Goal: Navigation & Orientation: Find specific page/section

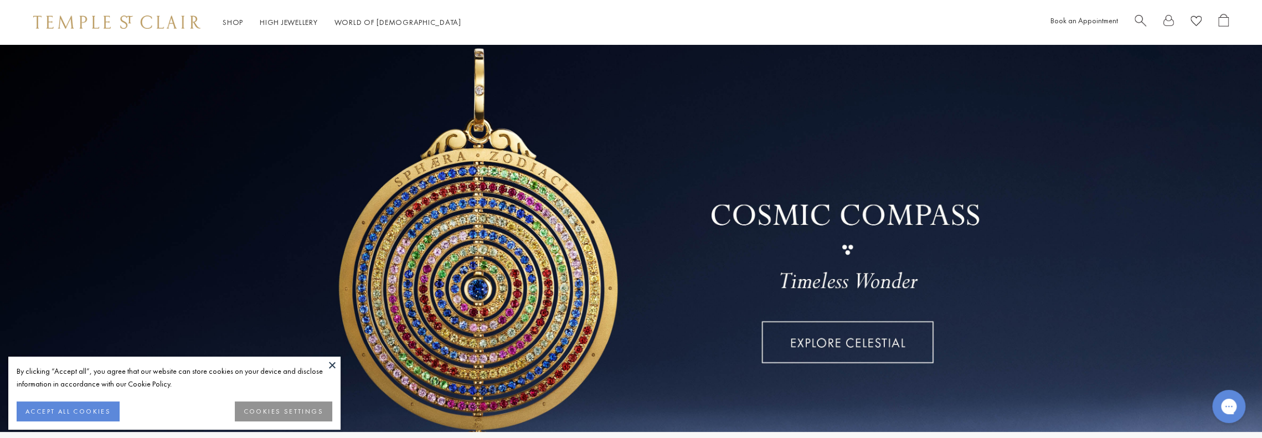
click at [335, 362] on button at bounding box center [332, 365] width 17 height 17
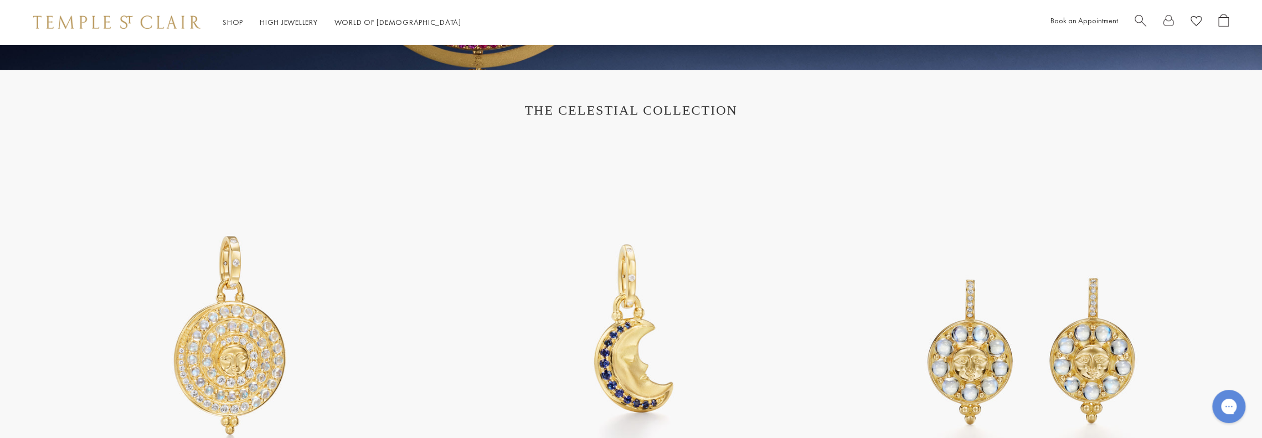
scroll to position [388, 0]
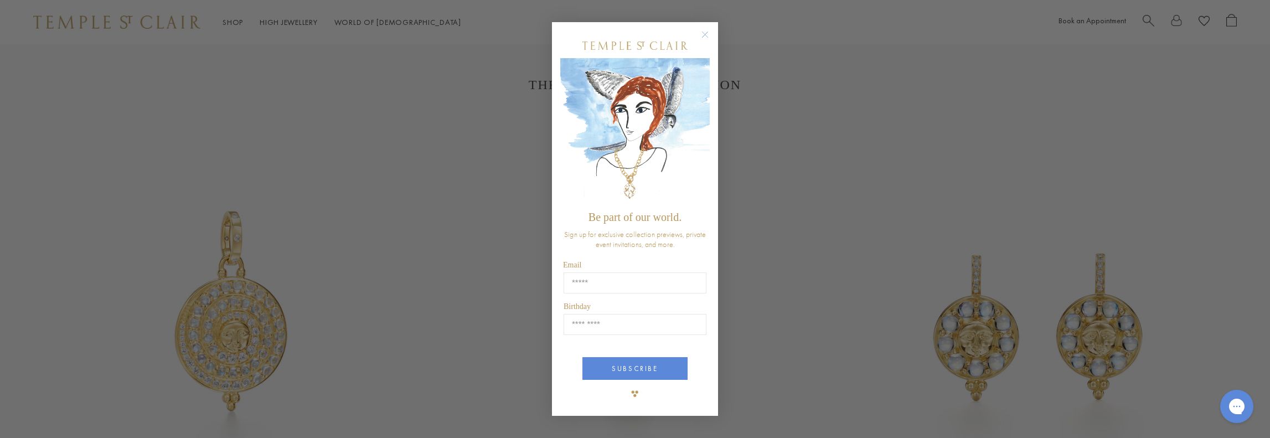
click at [708, 32] on circle "Close dialog" at bounding box center [705, 34] width 13 height 13
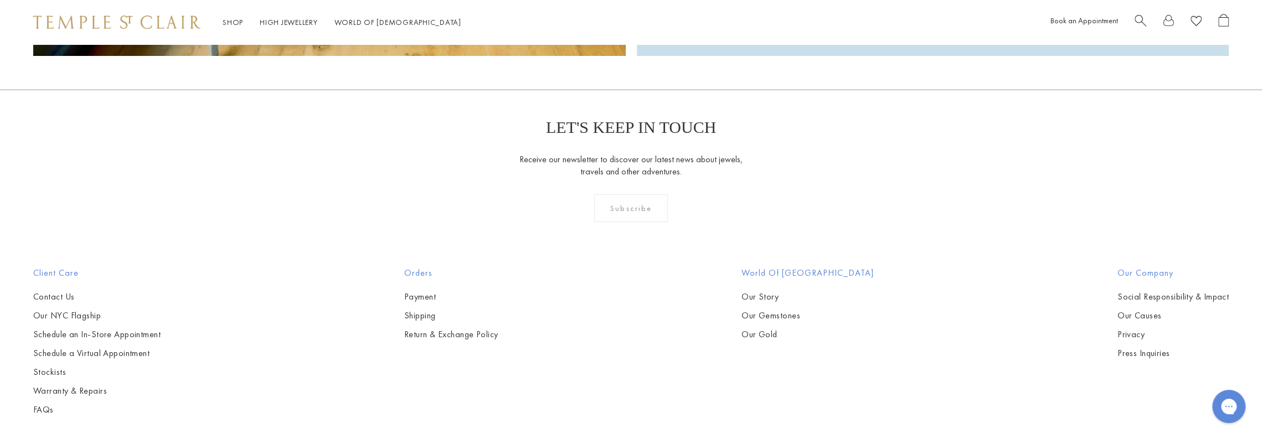
scroll to position [4038, 0]
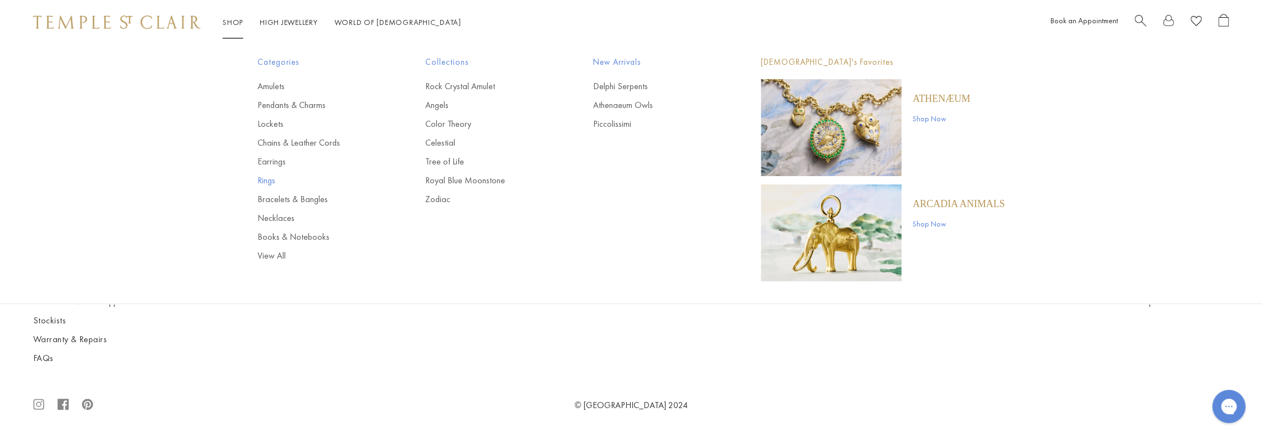
click at [268, 182] on link "Rings" at bounding box center [318, 180] width 123 height 12
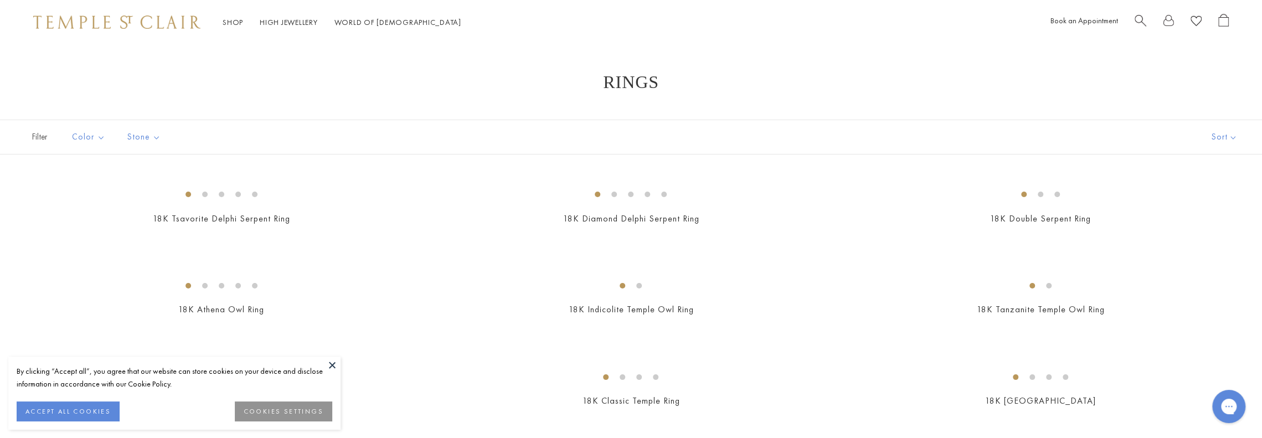
click at [334, 363] on button at bounding box center [332, 365] width 17 height 17
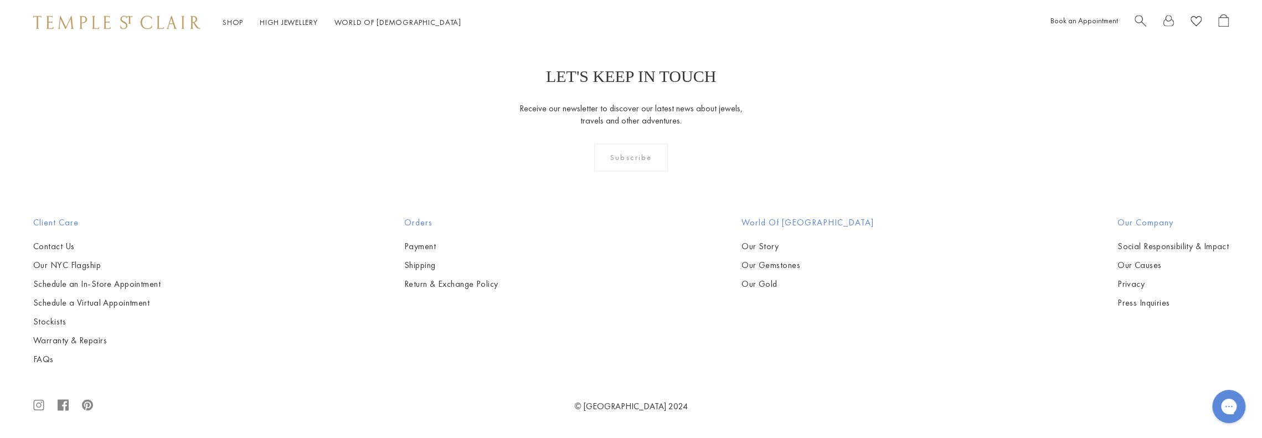
scroll to position [7419, 0]
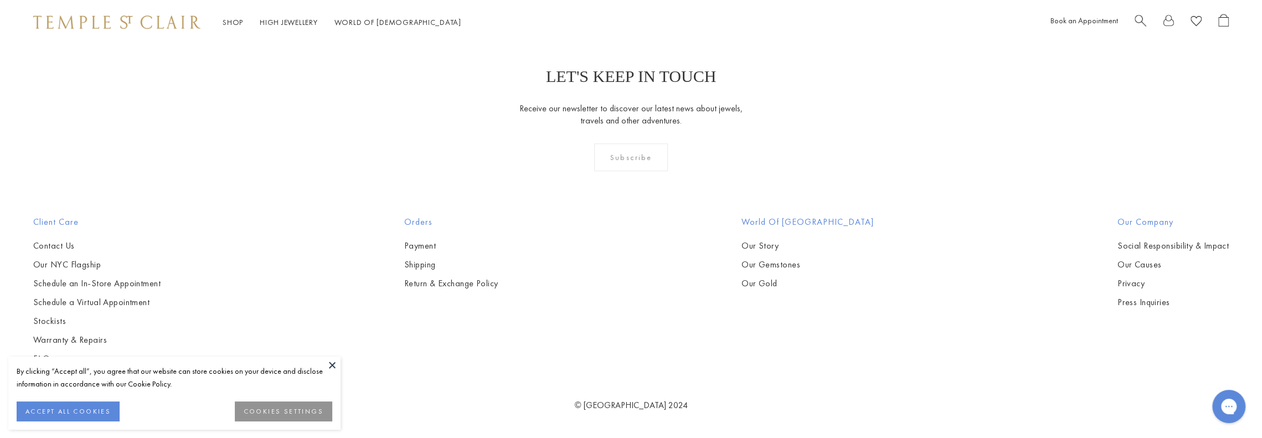
scroll to position [1384, 0]
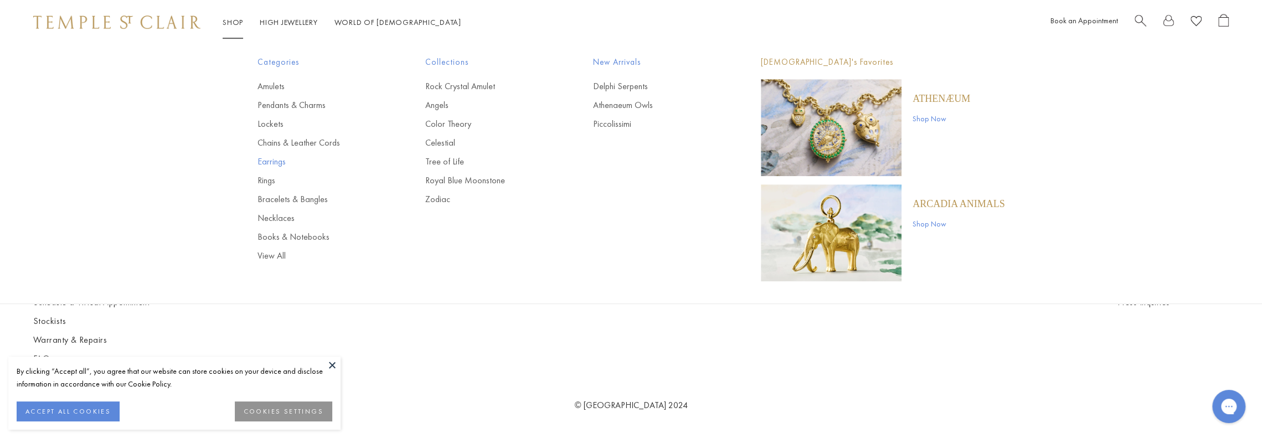
click at [271, 163] on link "Earrings" at bounding box center [318, 162] width 123 height 12
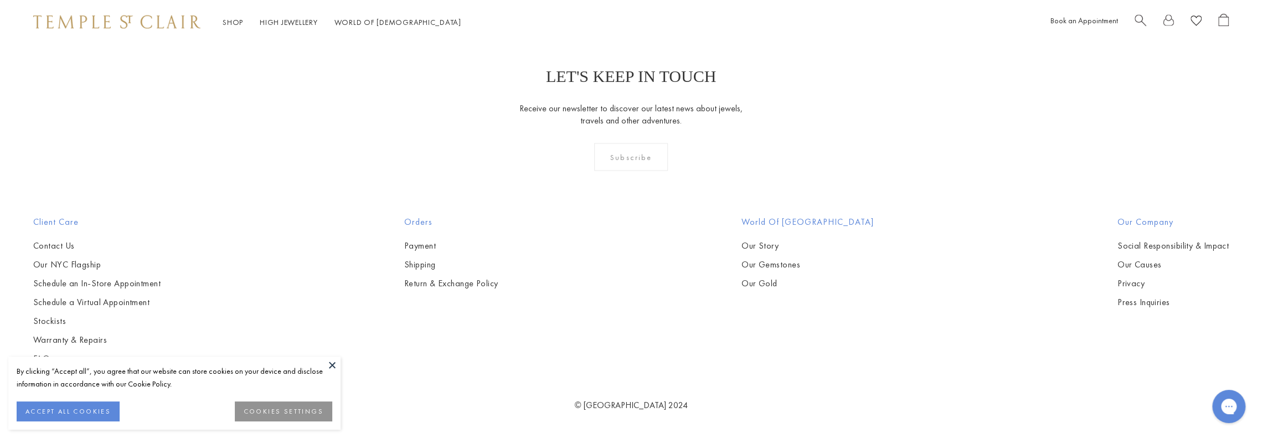
scroll to position [8139, 0]
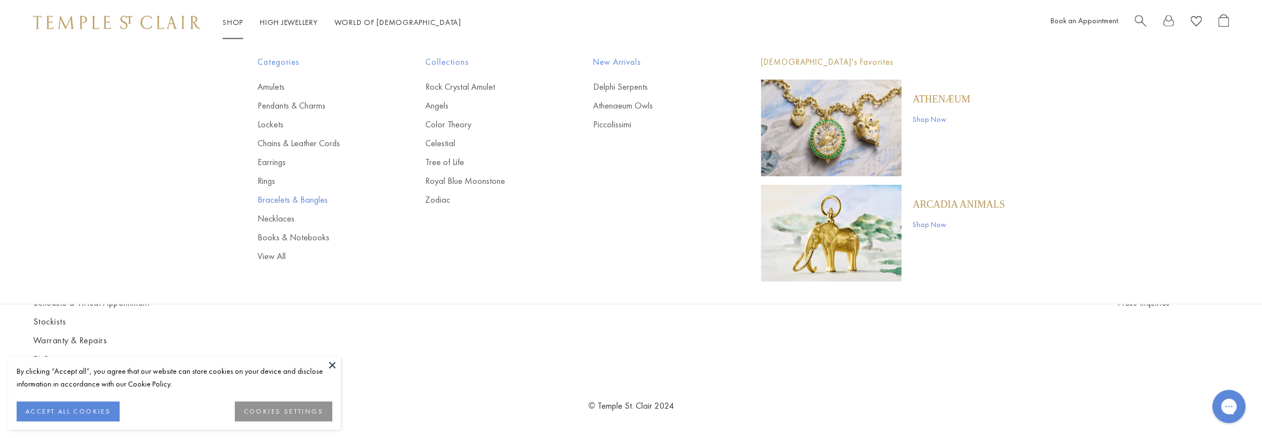
click at [276, 200] on link "Bracelets & Bangles" at bounding box center [318, 199] width 123 height 12
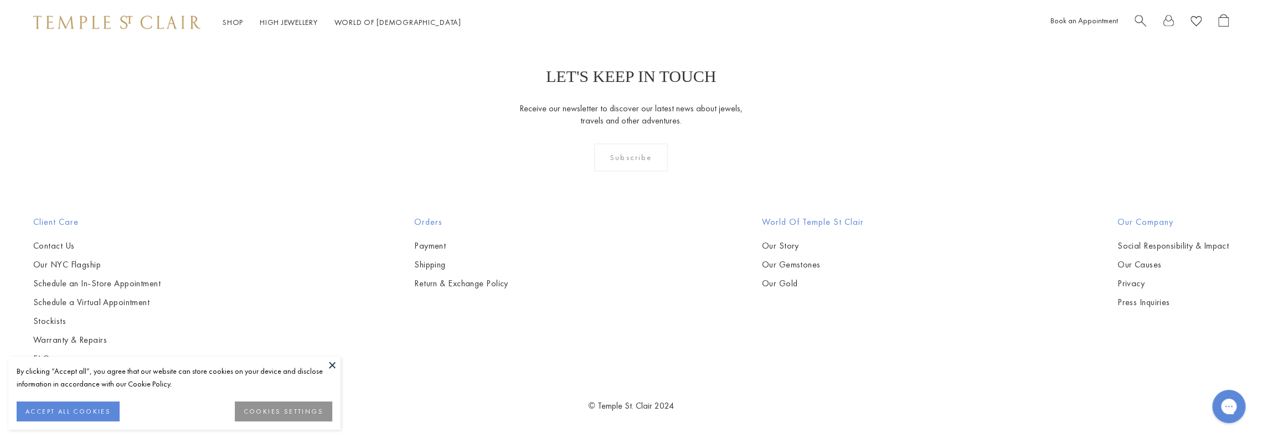
scroll to position [6090, 0]
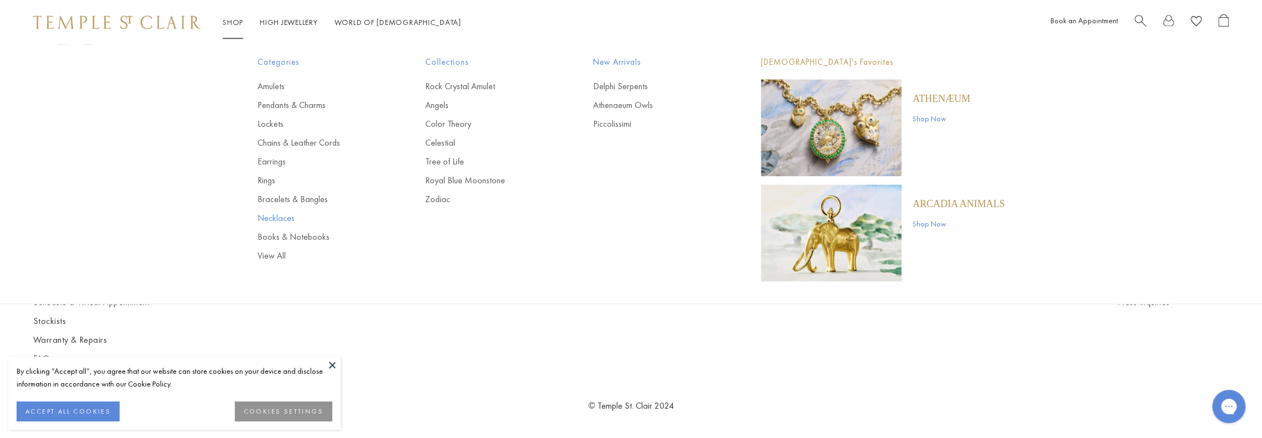
click at [274, 215] on link "Necklaces" at bounding box center [318, 218] width 123 height 12
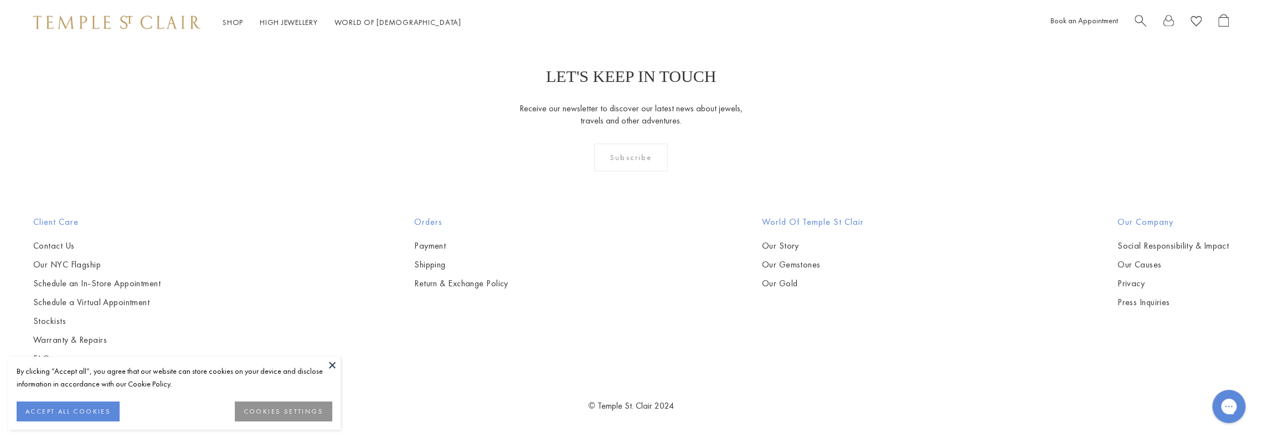
scroll to position [3322, 0]
click at [334, 362] on button at bounding box center [332, 365] width 17 height 17
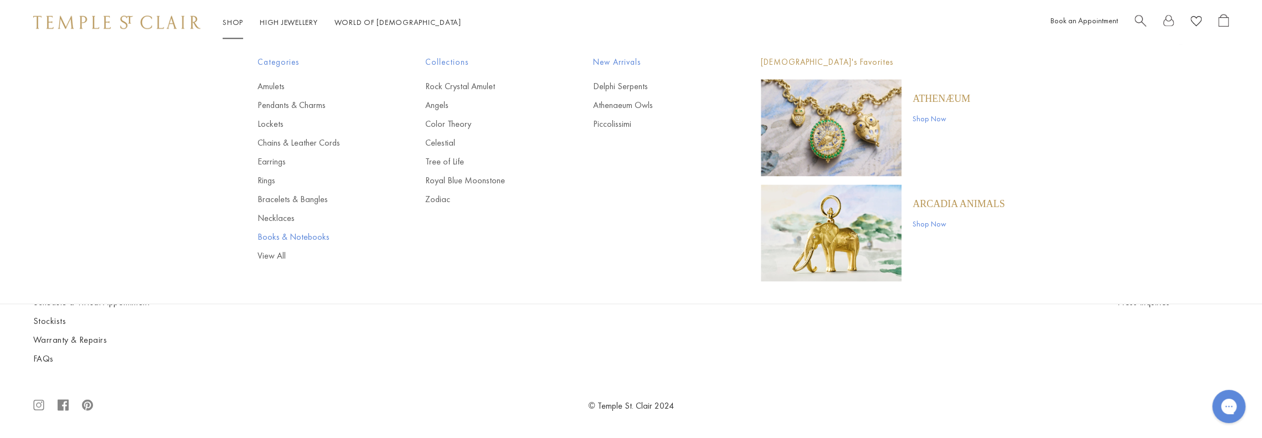
click at [280, 235] on link "Books & Notebooks" at bounding box center [318, 237] width 123 height 12
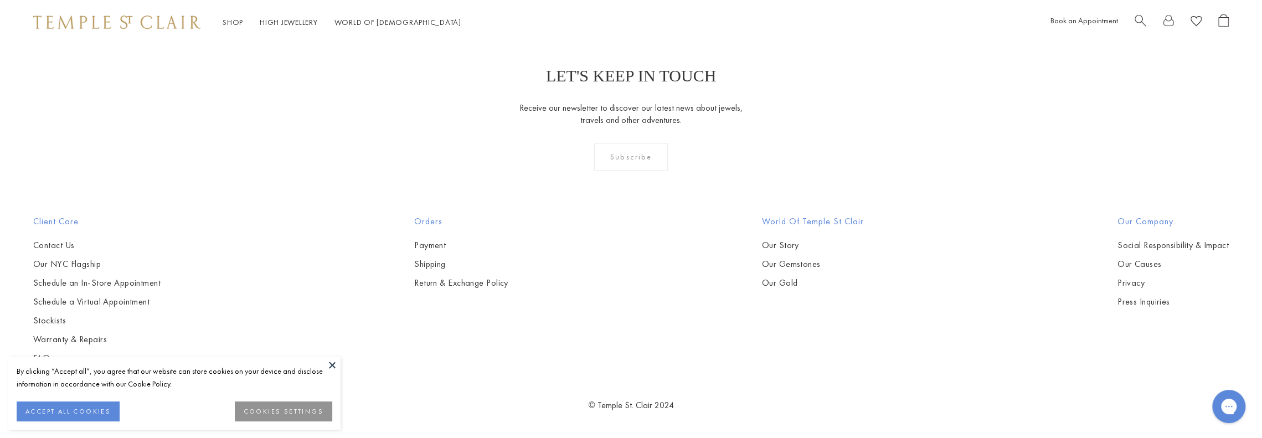
scroll to position [997, 0]
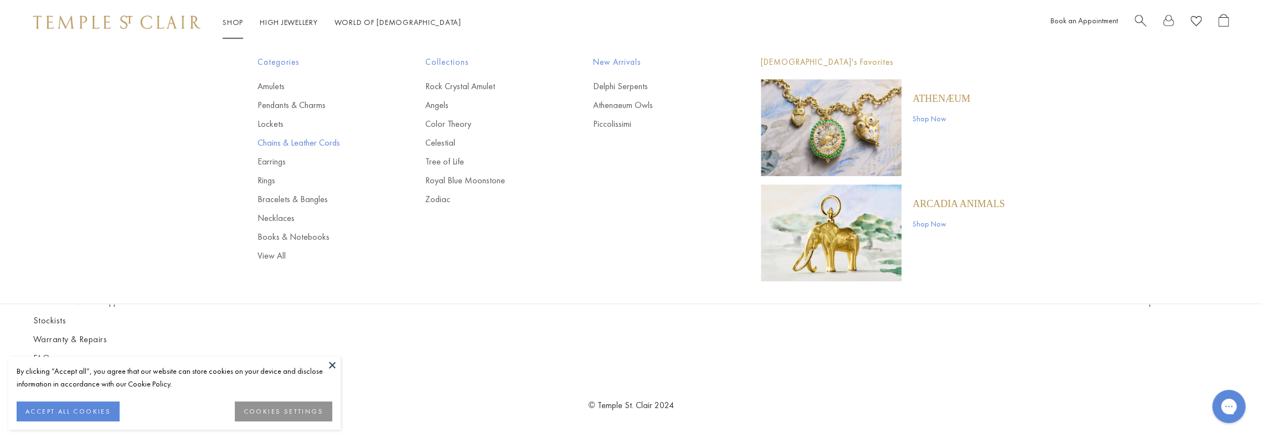
click at [272, 138] on link "Chains & Leather Cords" at bounding box center [318, 143] width 123 height 12
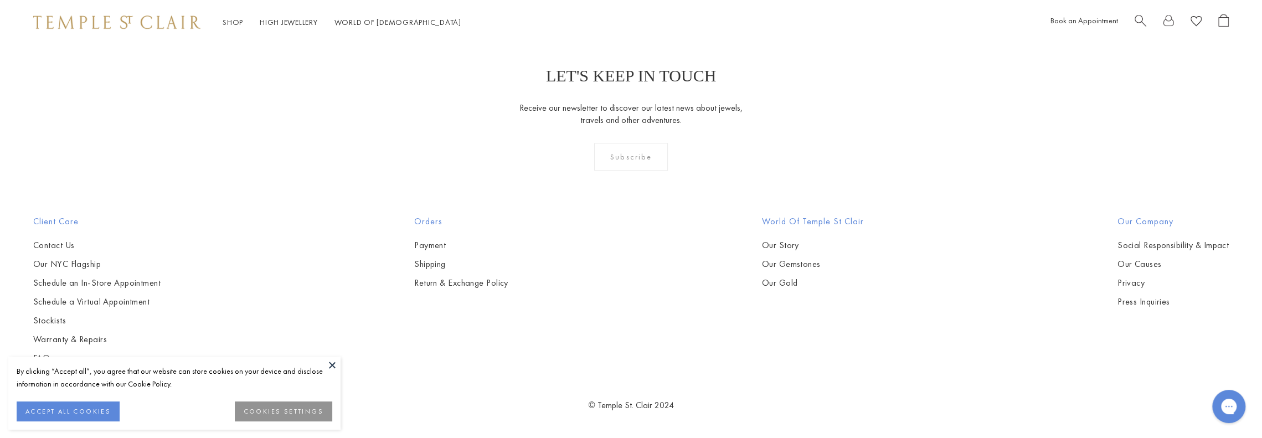
scroll to position [3821, 0]
